Goal: Check status: Check status

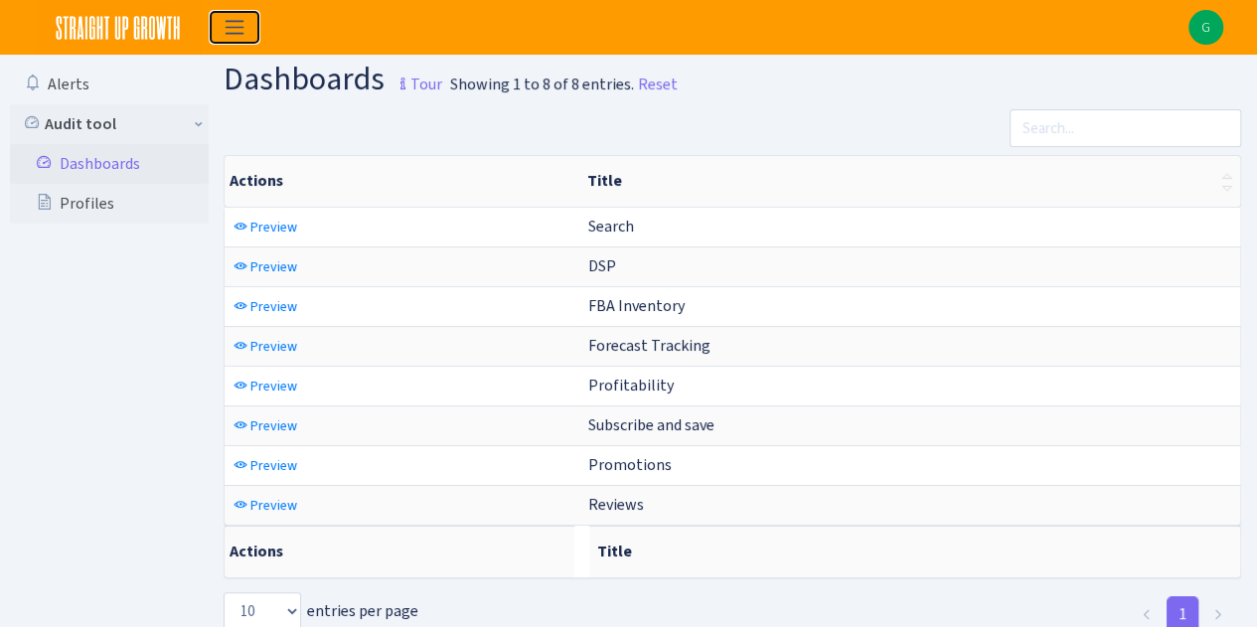
click at [225, 36] on span "Toggle navigation" at bounding box center [235, 27] width 30 height 23
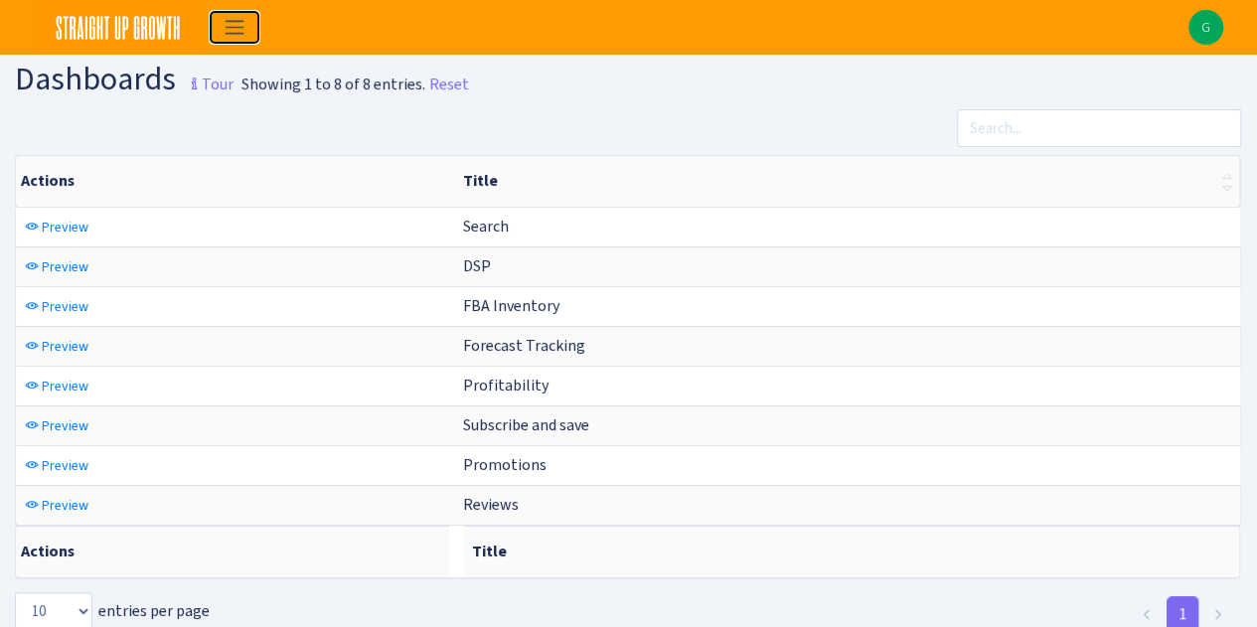
click at [225, 36] on span "Toggle navigation" at bounding box center [235, 27] width 30 height 23
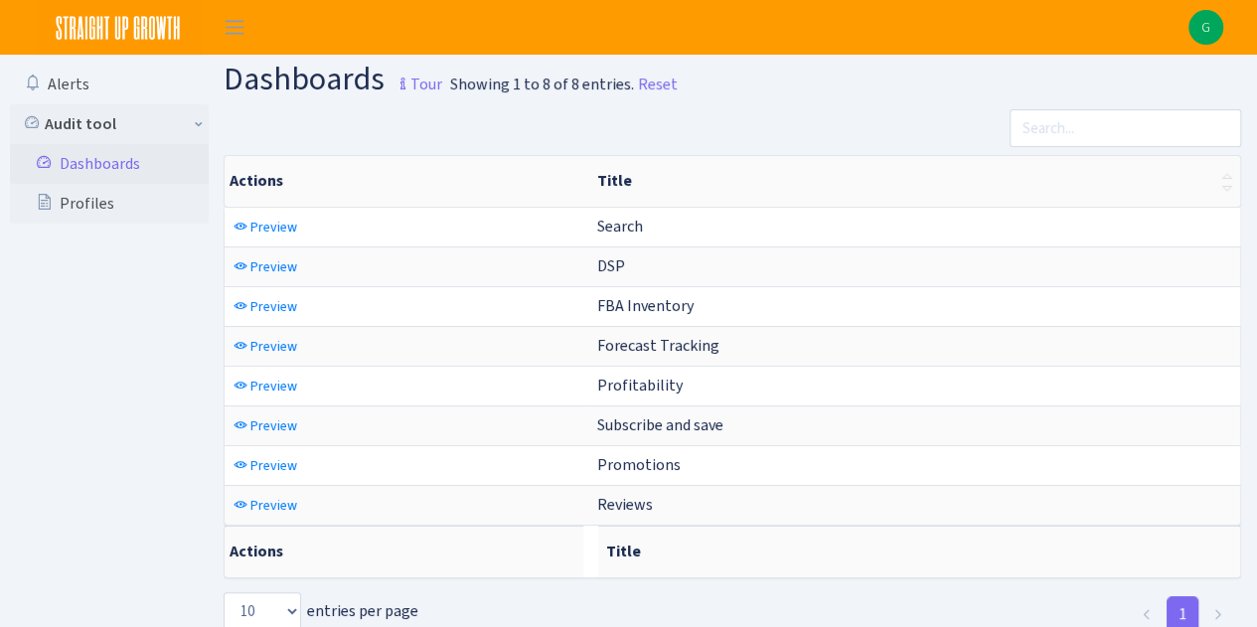
click at [118, 157] on link "Dashboards" at bounding box center [109, 164] width 199 height 40
click at [94, 158] on link "Dashboards" at bounding box center [109, 164] width 199 height 40
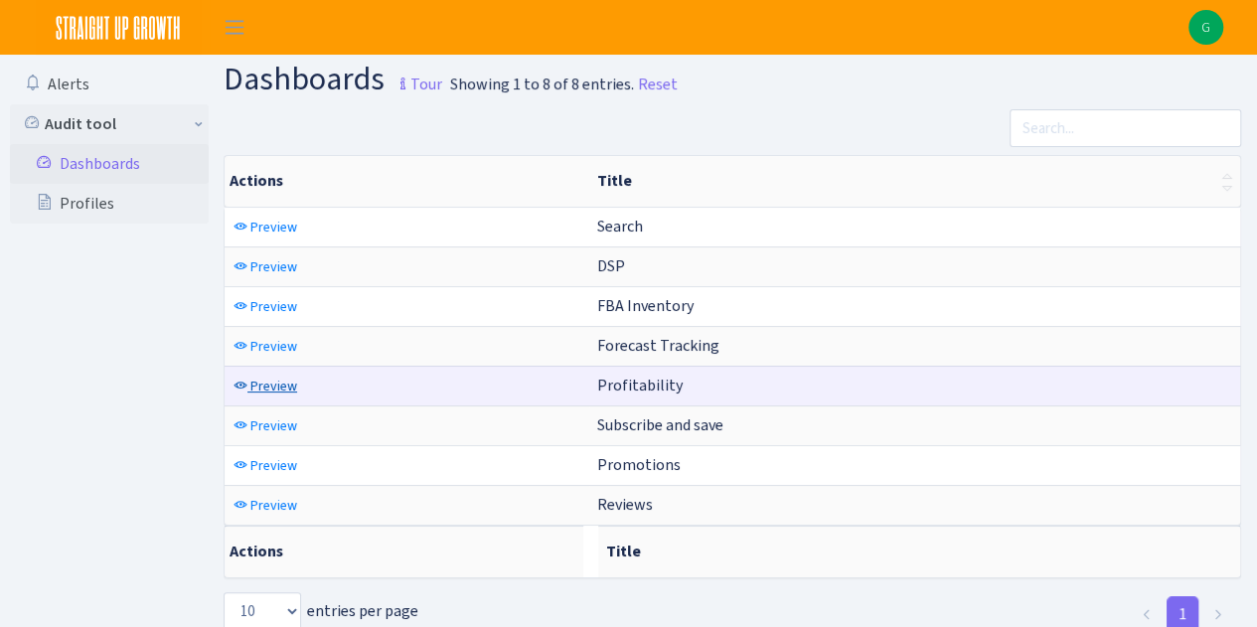
click at [272, 382] on span "Preview" at bounding box center [273, 386] width 47 height 19
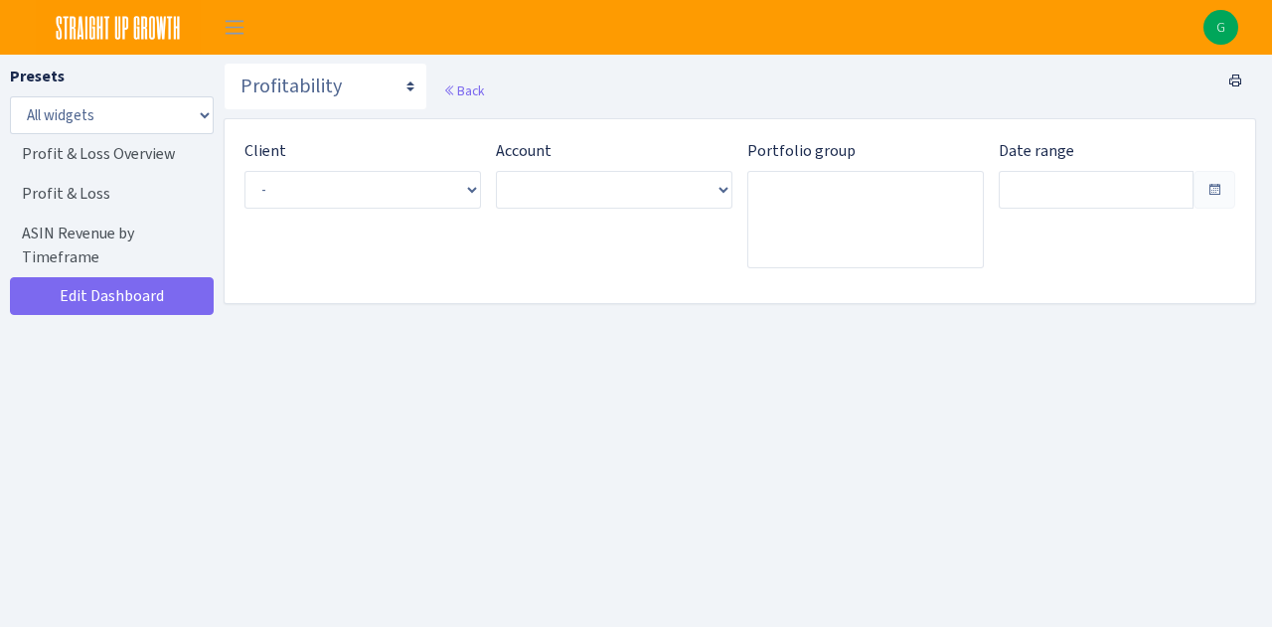
type input "[DATE] - [DATE]"
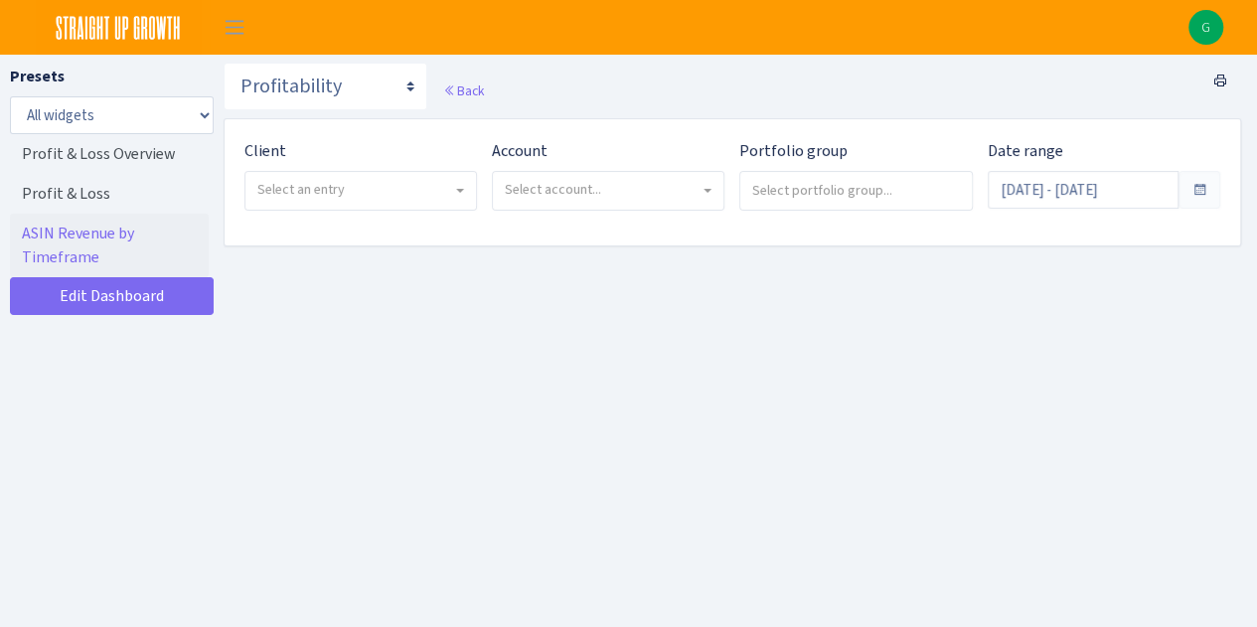
click at [624, 201] on span "Select account..." at bounding box center [608, 191] width 231 height 38
select select "[CREDIT_CARD_NUMBER]"
select select
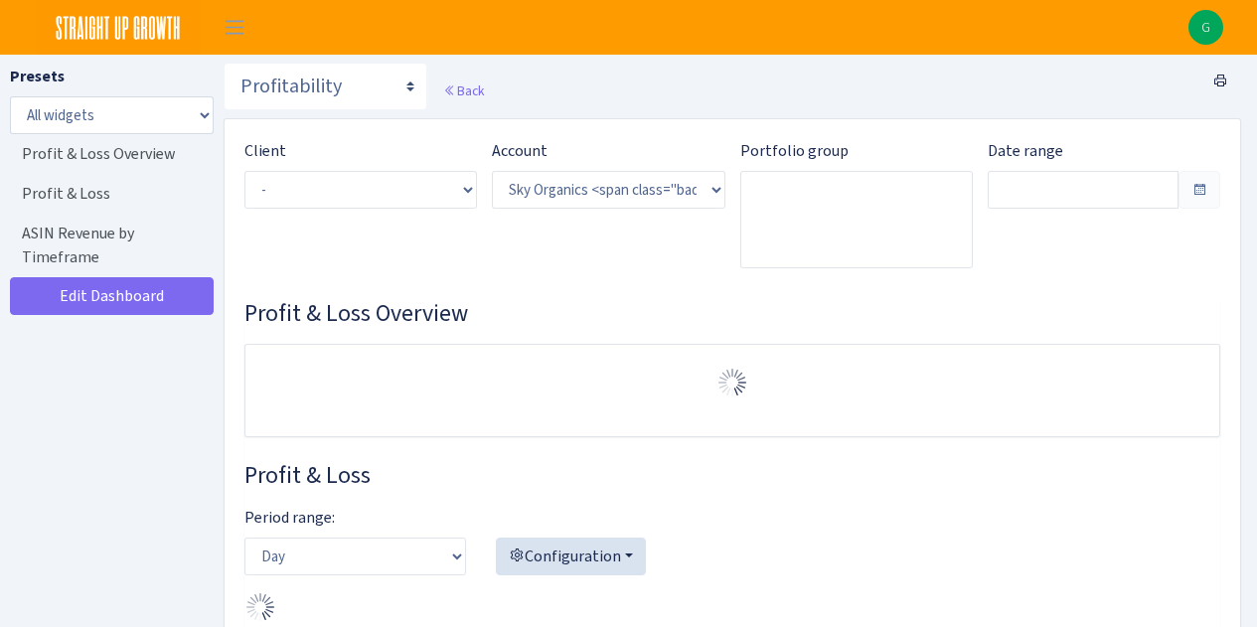
select select "[CREDIT_CARD_NUMBER]"
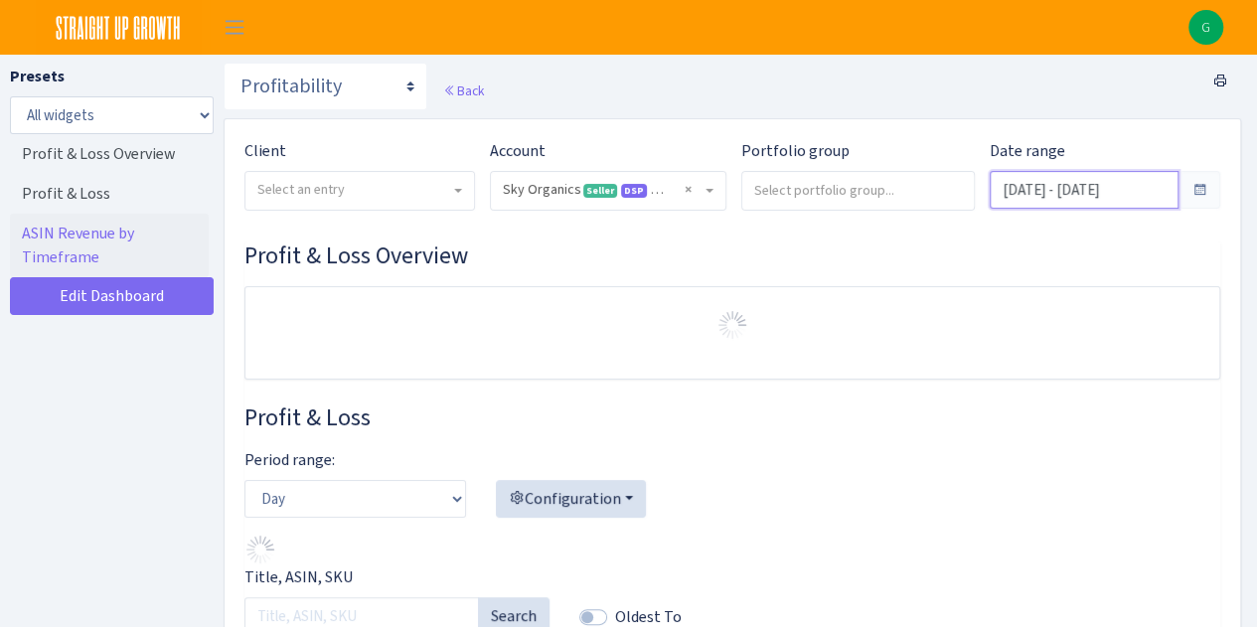
click at [1028, 196] on input "[DATE] - [DATE]" at bounding box center [1084, 190] width 189 height 38
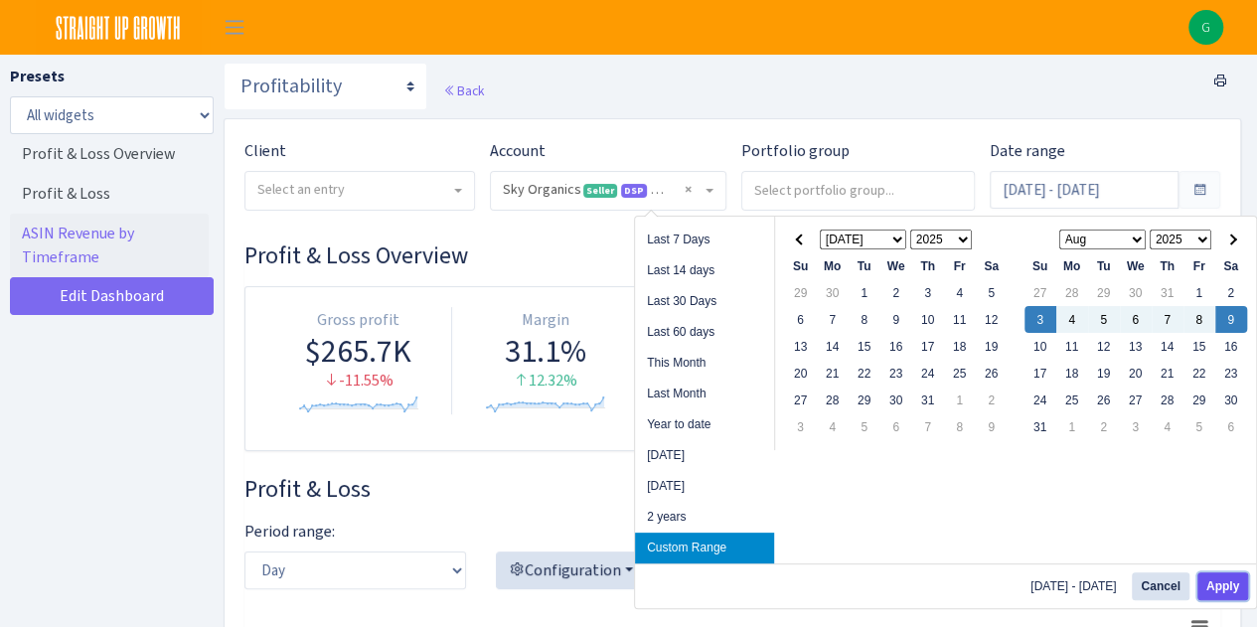
click at [1212, 592] on button "Apply" at bounding box center [1223, 586] width 51 height 28
type input "[DATE] - [DATE]"
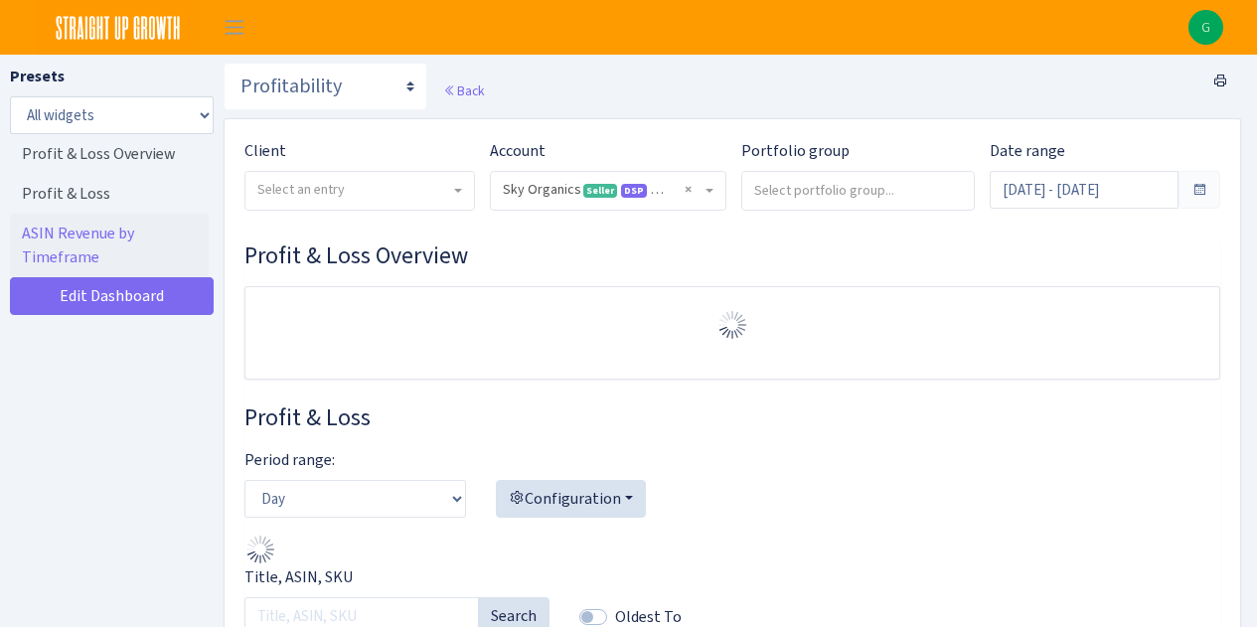
select select "[CREDIT_CARD_NUMBER]"
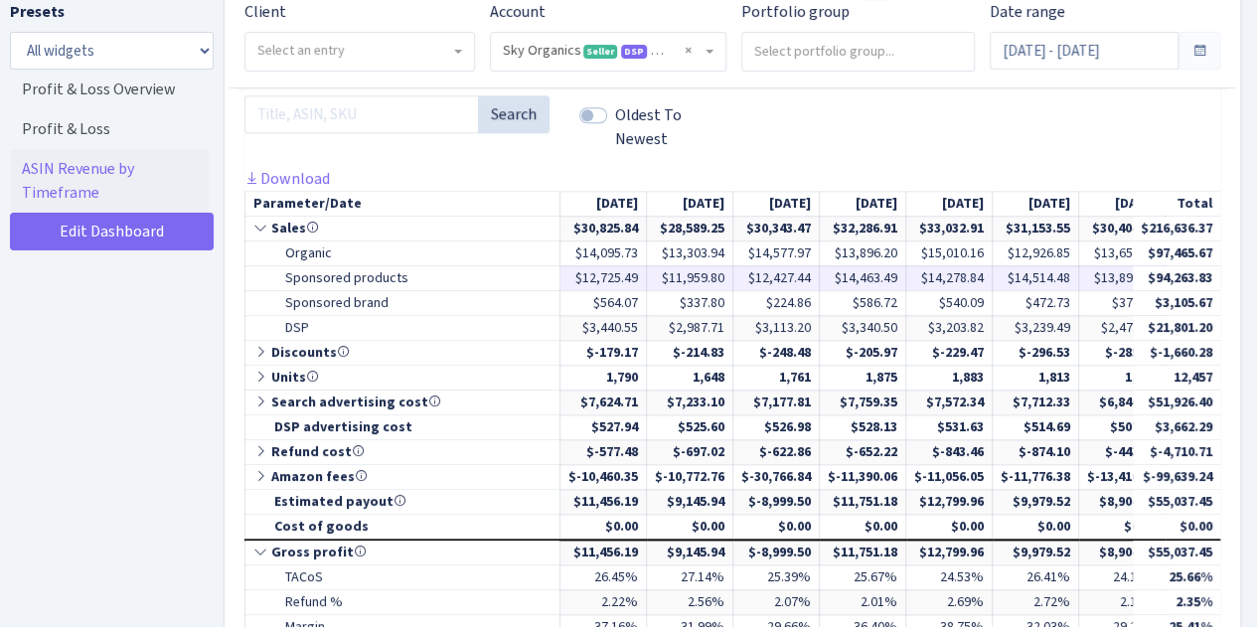
scroll to position [938, 0]
